Goal: Book appointment/travel/reservation

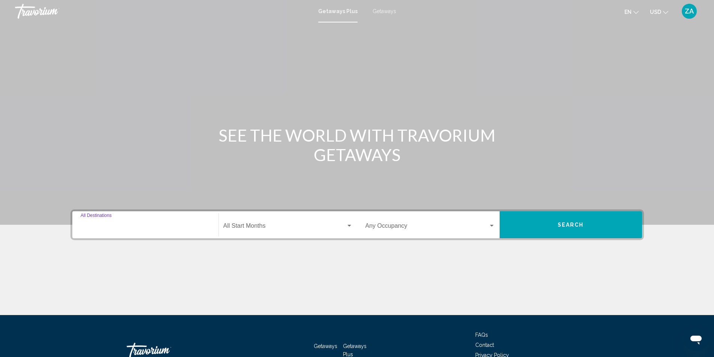
click at [105, 227] on input "Destination All Destinations" at bounding box center [146, 227] width 130 height 7
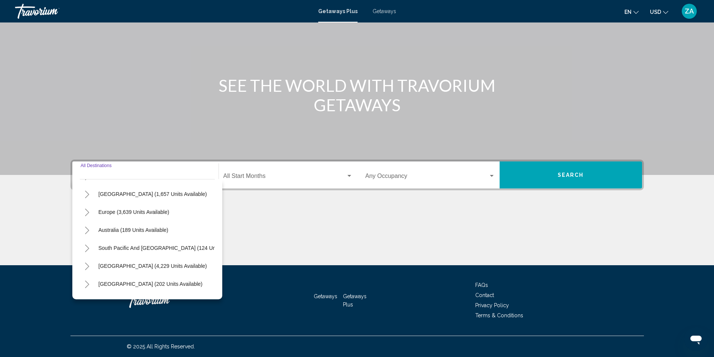
scroll to position [127, 0]
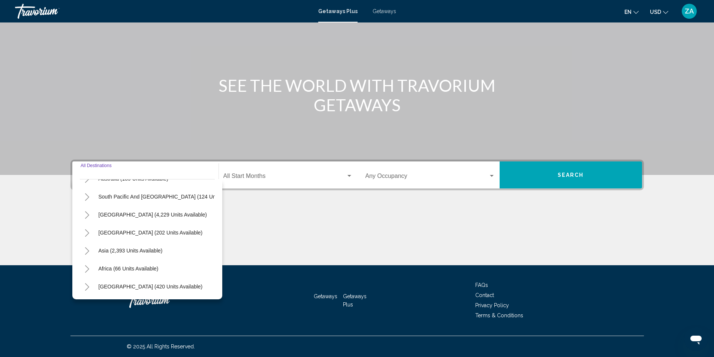
click at [87, 248] on icon "Toggle Asia (2,393 units available)" at bounding box center [87, 252] width 6 height 8
click at [109, 230] on span "Vietnam (45 units available)" at bounding box center [124, 233] width 66 height 6
type input "**********"
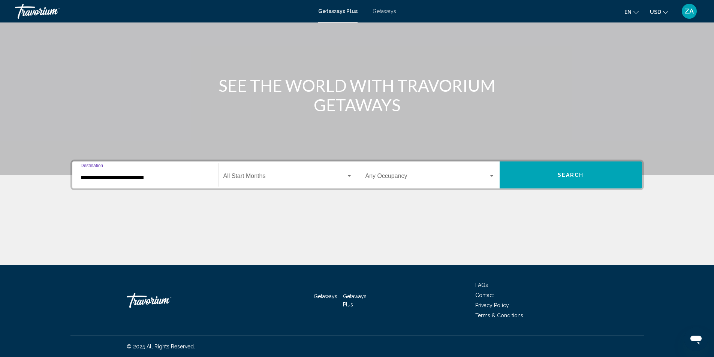
click at [270, 177] on span "Search widget" at bounding box center [285, 177] width 123 height 7
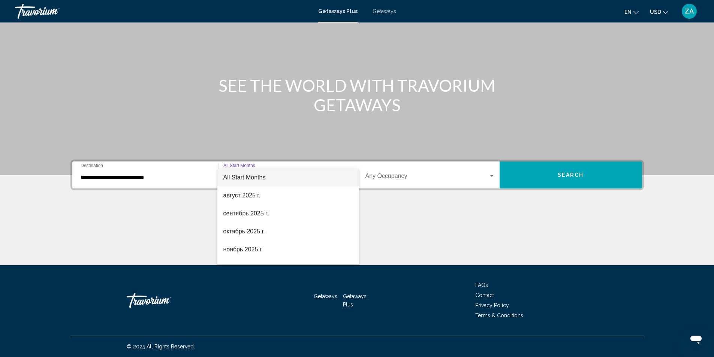
click at [421, 212] on div at bounding box center [357, 178] width 714 height 357
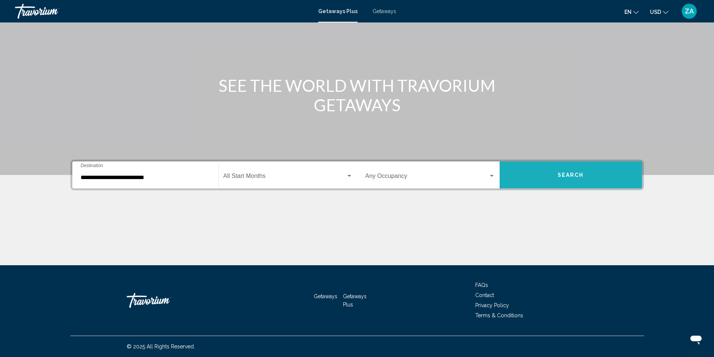
click at [545, 179] on button "Search" at bounding box center [571, 175] width 143 height 27
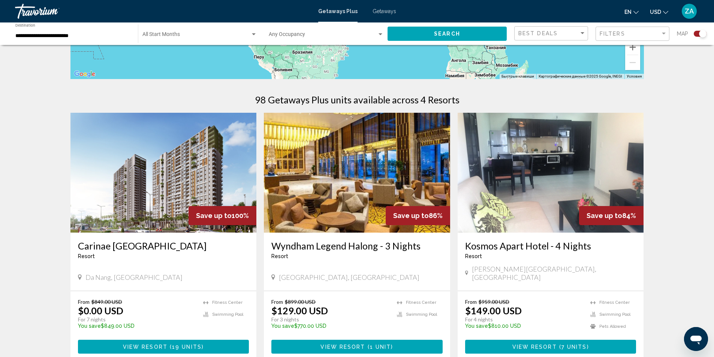
scroll to position [300, 0]
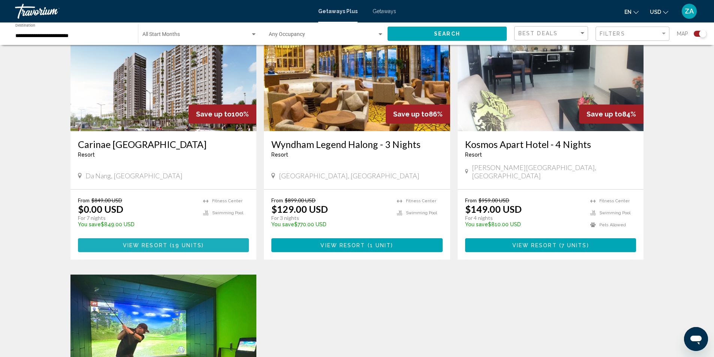
click at [148, 243] on span "View Resort" at bounding box center [145, 246] width 45 height 6
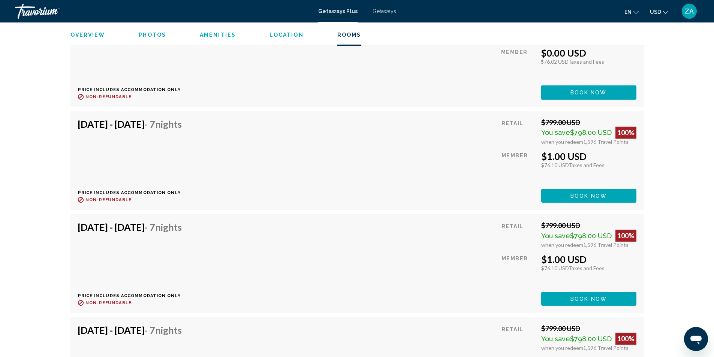
scroll to position [1388, 0]
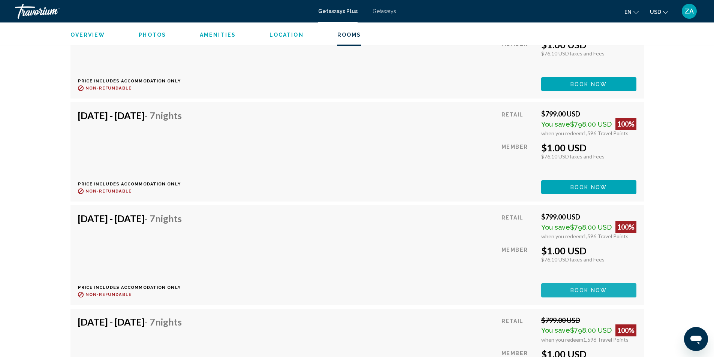
click at [601, 288] on span "Book now" at bounding box center [589, 291] width 36 height 6
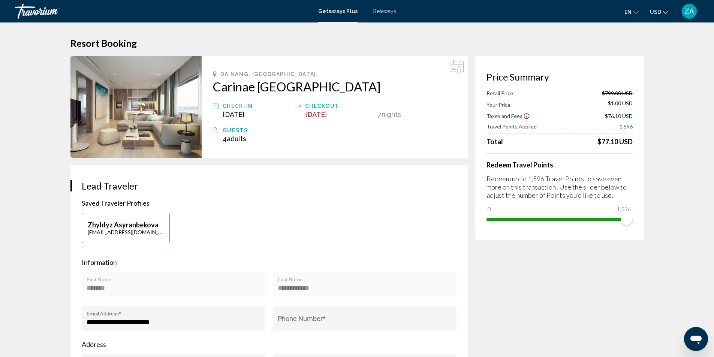
drag, startPoint x: 224, startPoint y: 86, endPoint x: 219, endPoint y: 92, distance: 8.0
click at [219, 92] on h2 "Carinae [GEOGRAPHIC_DATA]" at bounding box center [335, 86] width 244 height 15
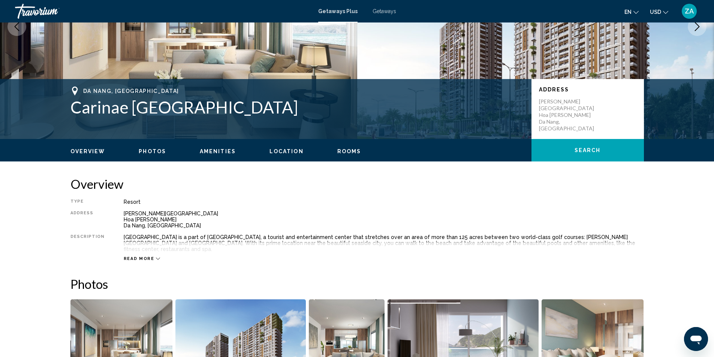
scroll to position [113, 0]
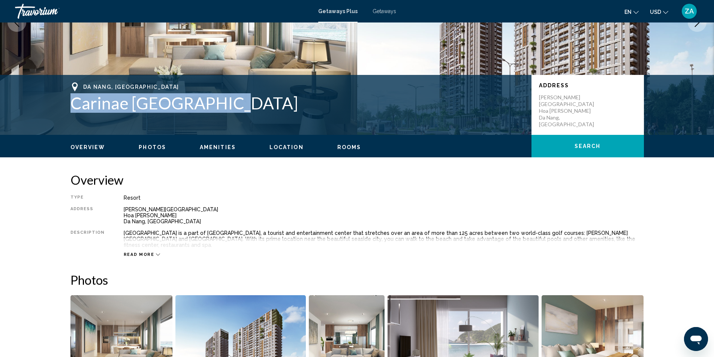
drag, startPoint x: 231, startPoint y: 105, endPoint x: 74, endPoint y: 108, distance: 157.6
click at [74, 108] on h1 "Carinae [GEOGRAPHIC_DATA]" at bounding box center [298, 103] width 454 height 20
copy h1 "Carinae [GEOGRAPHIC_DATA]"
click at [132, 252] on span "Read more" at bounding box center [139, 254] width 31 height 5
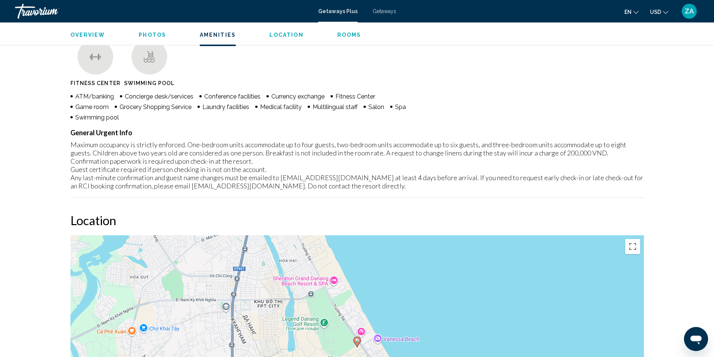
scroll to position [600, 0]
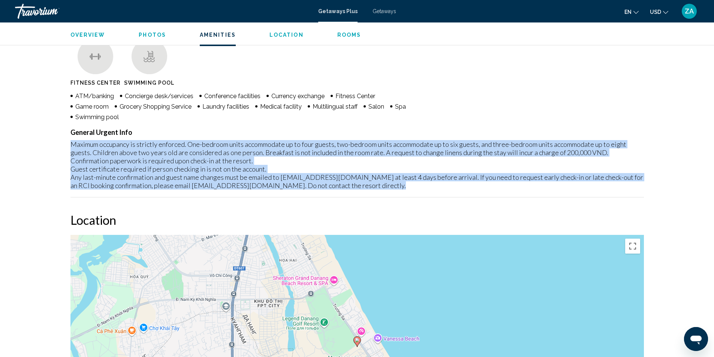
drag, startPoint x: 70, startPoint y: 139, endPoint x: 363, endPoint y: 184, distance: 296.7
click at [370, 184] on div "General Urgent Info Maximum occupancy is strictly enforced. One-bedroom units a…" at bounding box center [358, 162] width 574 height 69
copy div "Maximum occupancy is strictly enforced. One-bedroom units accommodate up to fou…"
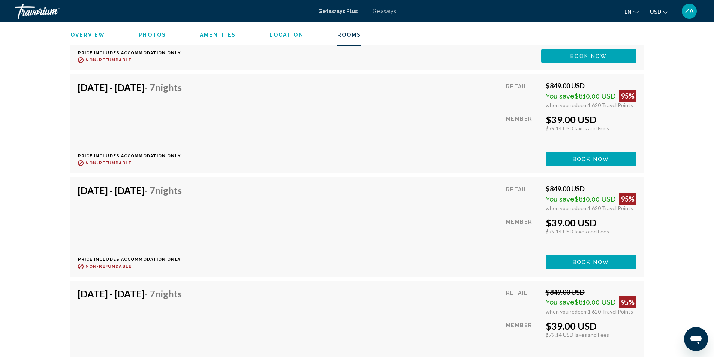
scroll to position [1853, 0]
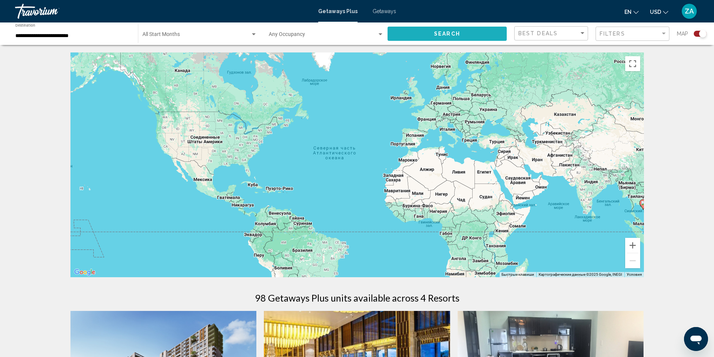
click at [438, 33] on span "Search" at bounding box center [447, 34] width 26 height 6
drag, startPoint x: 402, startPoint y: 160, endPoint x: 392, endPoint y: 182, distance: 24.2
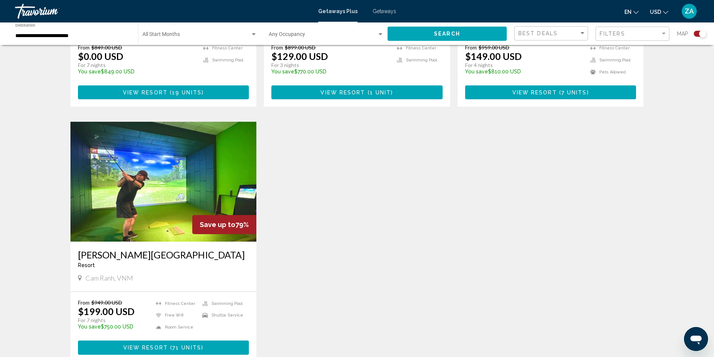
scroll to position [563, 0]
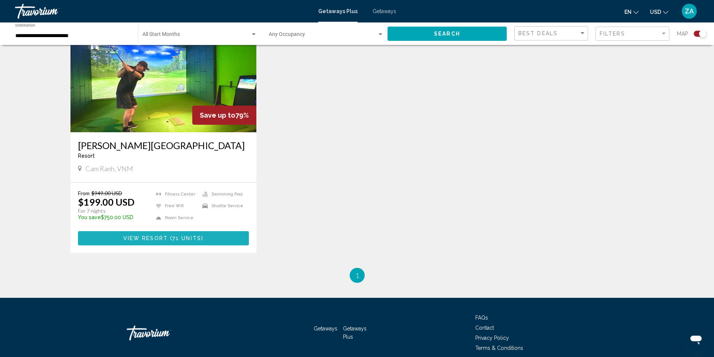
click at [152, 236] on span "View Resort" at bounding box center [145, 239] width 45 height 6
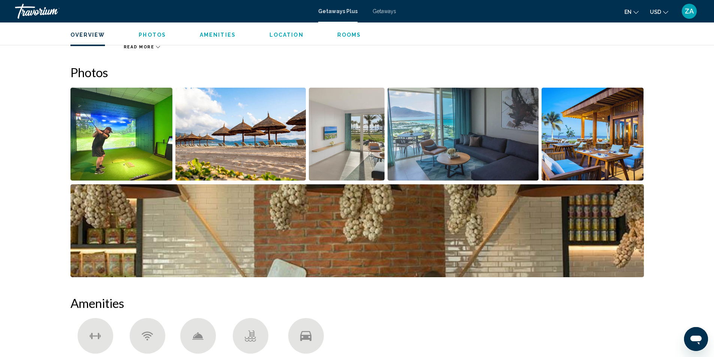
scroll to position [266, 0]
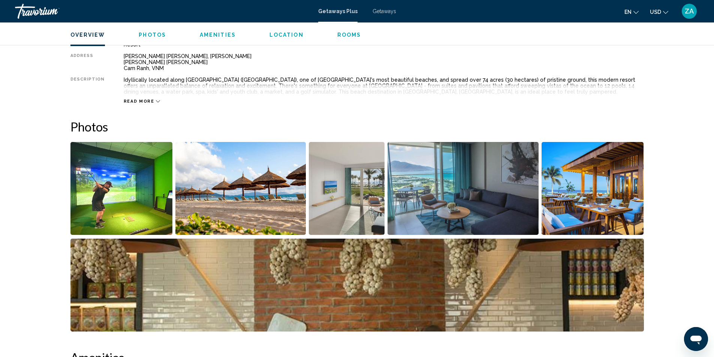
click at [116, 172] on img "Open full-screen image slider" at bounding box center [122, 188] width 102 height 93
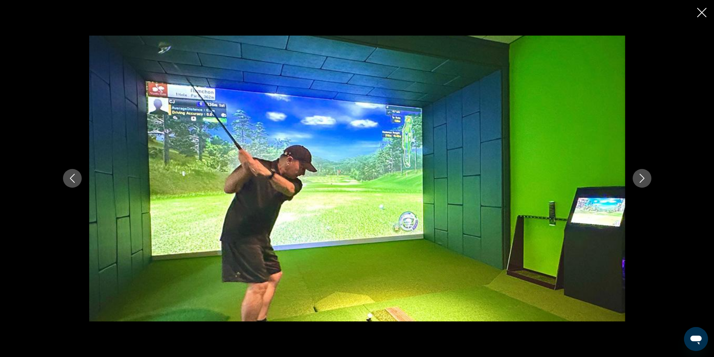
click at [647, 178] on icon "Next image" at bounding box center [642, 178] width 9 height 9
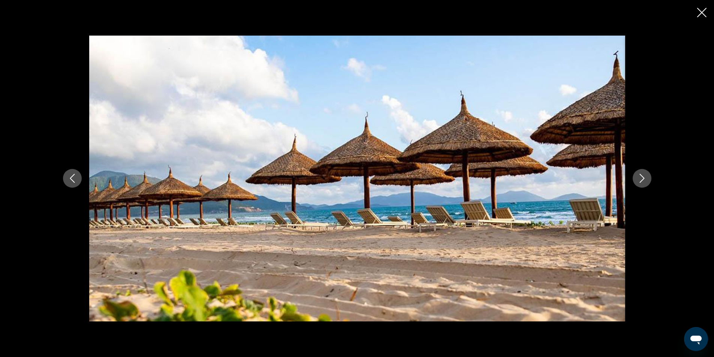
click at [647, 178] on icon "Next image" at bounding box center [642, 178] width 9 height 9
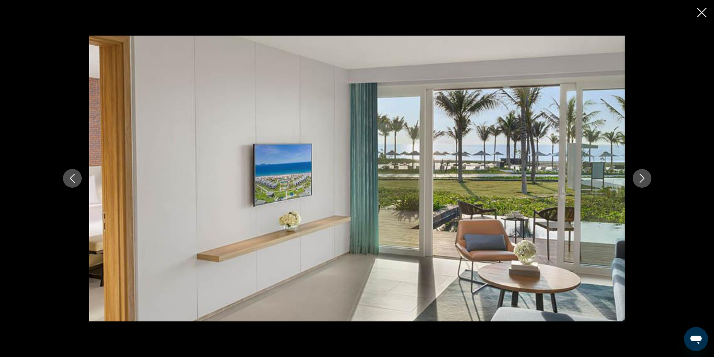
click at [647, 178] on icon "Next image" at bounding box center [642, 178] width 9 height 9
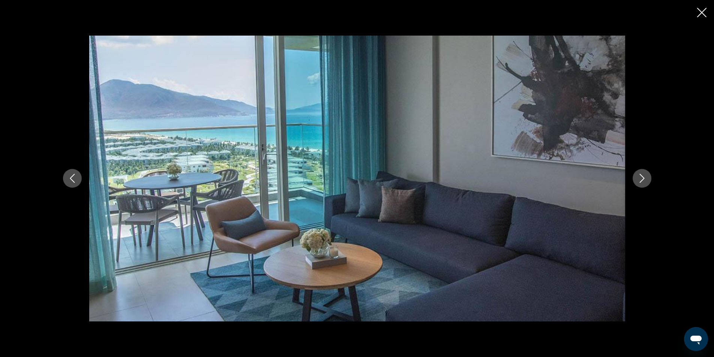
click at [647, 178] on icon "Next image" at bounding box center [642, 178] width 9 height 9
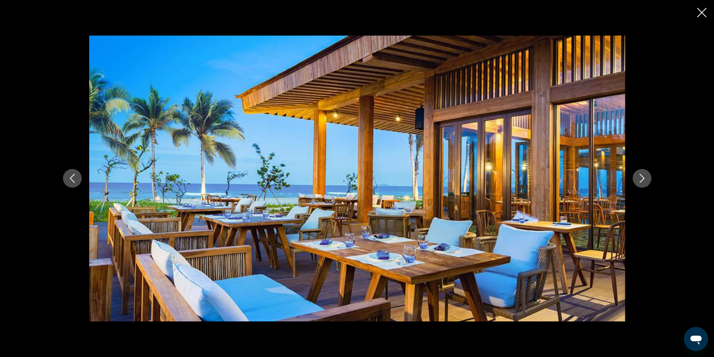
click at [647, 178] on icon "Next image" at bounding box center [642, 178] width 9 height 9
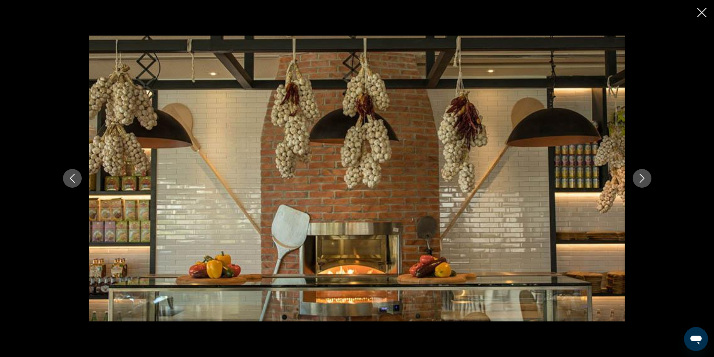
click at [645, 178] on icon "Next image" at bounding box center [642, 178] width 9 height 9
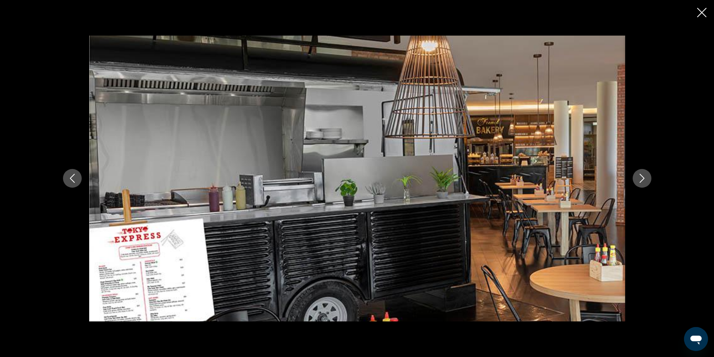
click at [645, 178] on icon "Next image" at bounding box center [642, 178] width 9 height 9
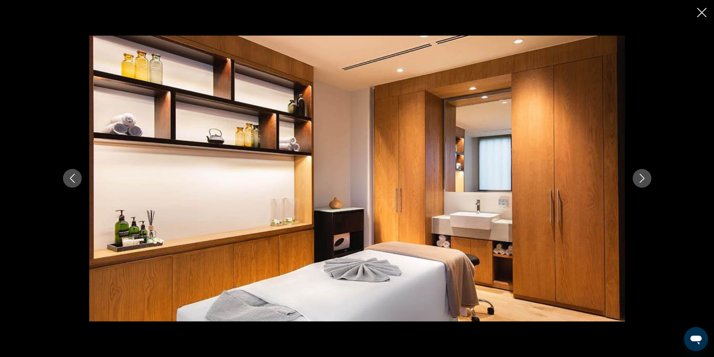
click at [645, 178] on icon "Next image" at bounding box center [642, 178] width 9 height 9
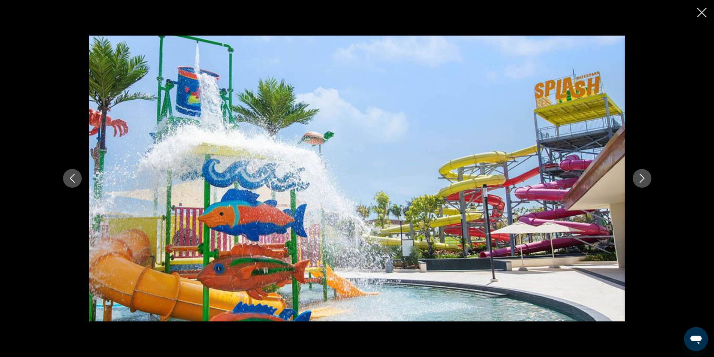
click at [645, 178] on icon "Next image" at bounding box center [642, 178] width 9 height 9
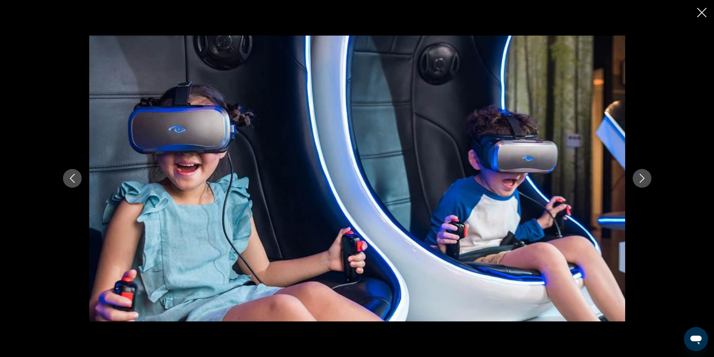
click at [645, 178] on icon "Next image" at bounding box center [642, 178] width 9 height 9
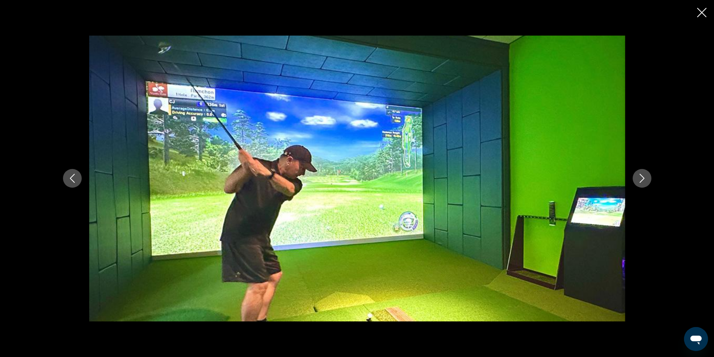
click at [706, 9] on icon "Close slideshow" at bounding box center [702, 12] width 9 height 9
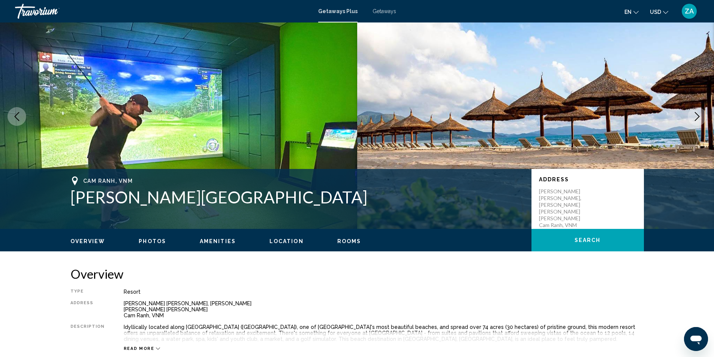
scroll to position [0, 0]
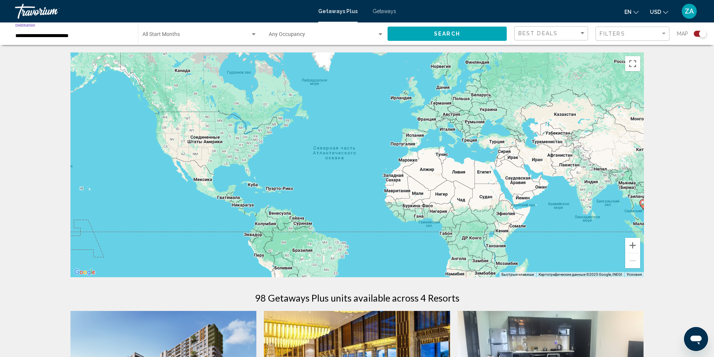
click at [87, 38] on input "**********" at bounding box center [72, 36] width 115 height 6
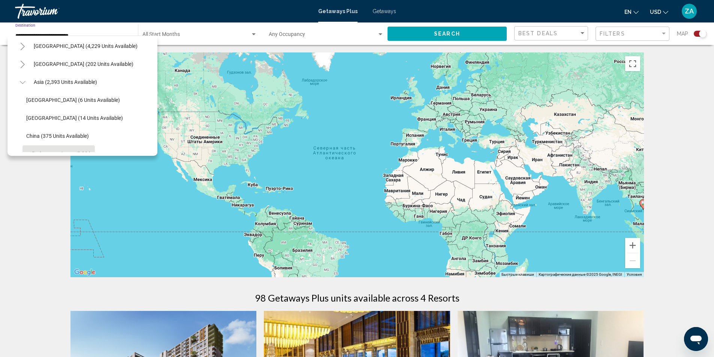
scroll to position [81, 0]
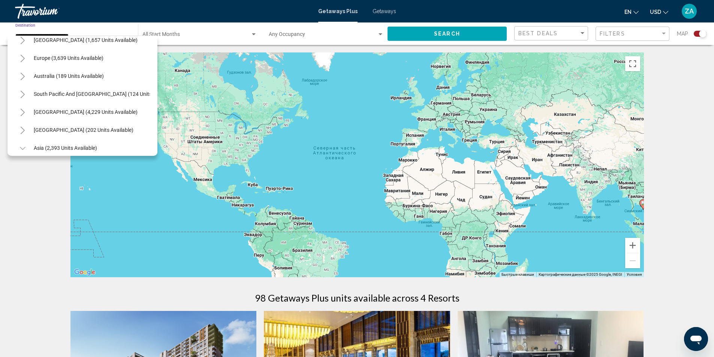
click at [22, 59] on icon "Toggle Europe (3,639 units available)" at bounding box center [23, 59] width 6 height 8
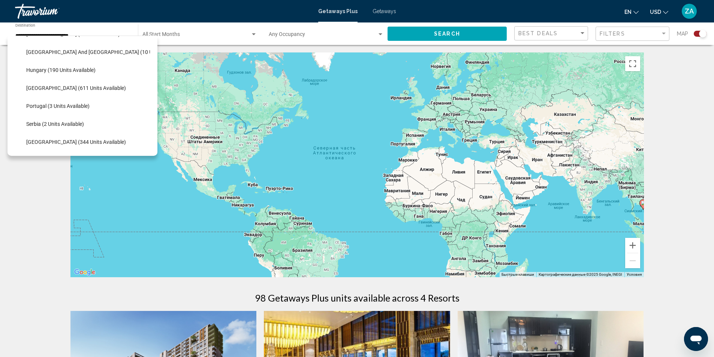
scroll to position [343, 0]
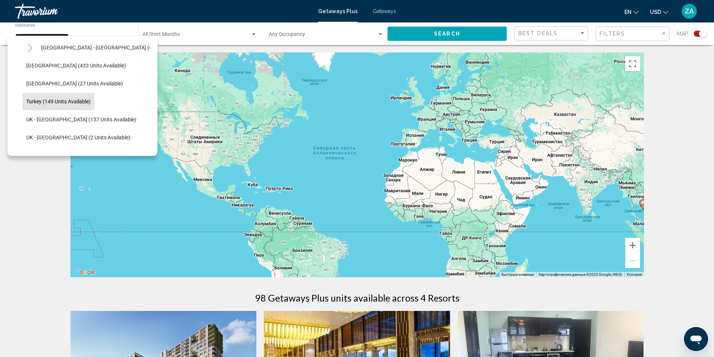
click at [59, 101] on span "Turkey (149 units available)" at bounding box center [58, 102] width 65 height 6
type input "**********"
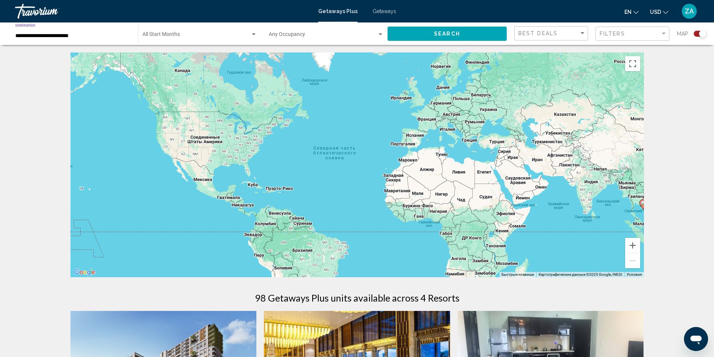
click at [446, 33] on span "Search" at bounding box center [447, 34] width 26 height 6
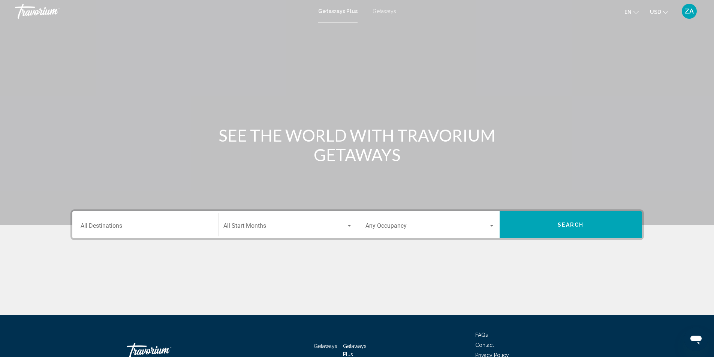
click at [168, 223] on div "Destination All Destinations" at bounding box center [146, 225] width 130 height 24
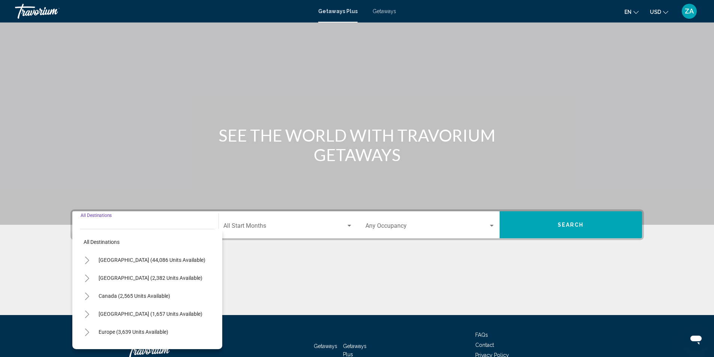
scroll to position [50, 0]
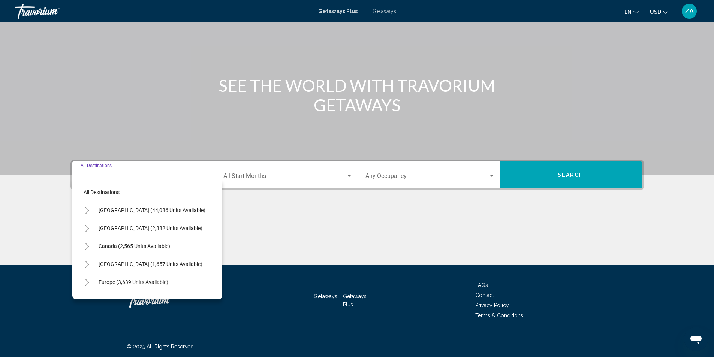
click at [90, 282] on button "Toggle Europe (3,639 units available)" at bounding box center [87, 282] width 15 height 15
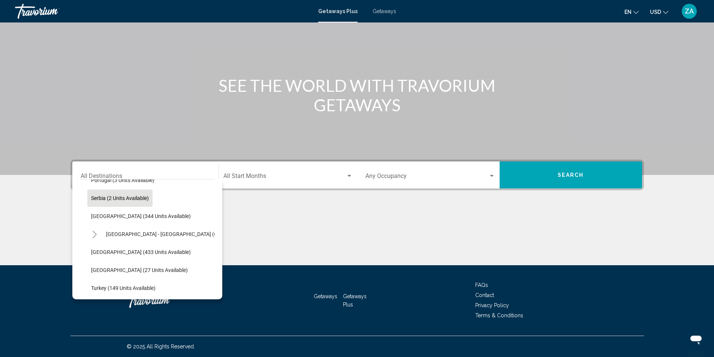
scroll to position [338, 0]
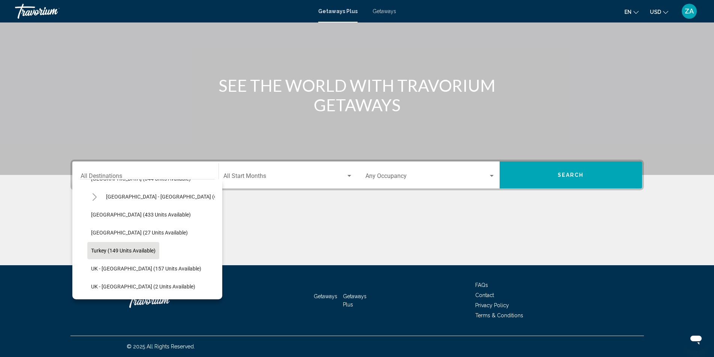
click at [99, 248] on span "Turkey (149 units available)" at bounding box center [123, 251] width 65 height 6
type input "**********"
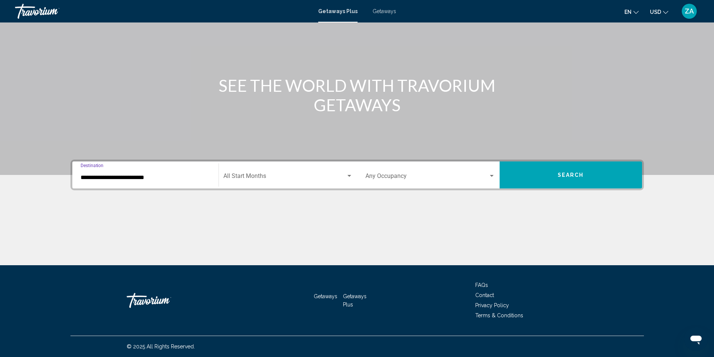
click at [545, 181] on button "Search" at bounding box center [571, 175] width 143 height 27
